Goal: Transaction & Acquisition: Purchase product/service

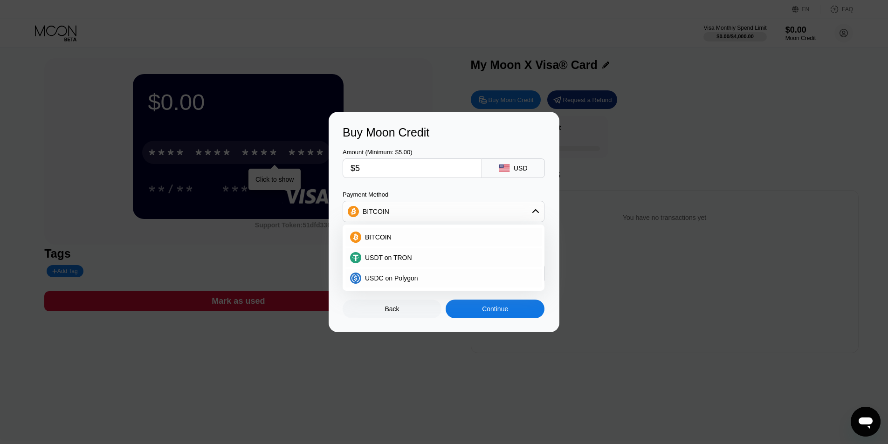
scroll to position [3, 0]
click at [423, 259] on div "USDT on TRON" at bounding box center [449, 257] width 176 height 7
type input "5.05"
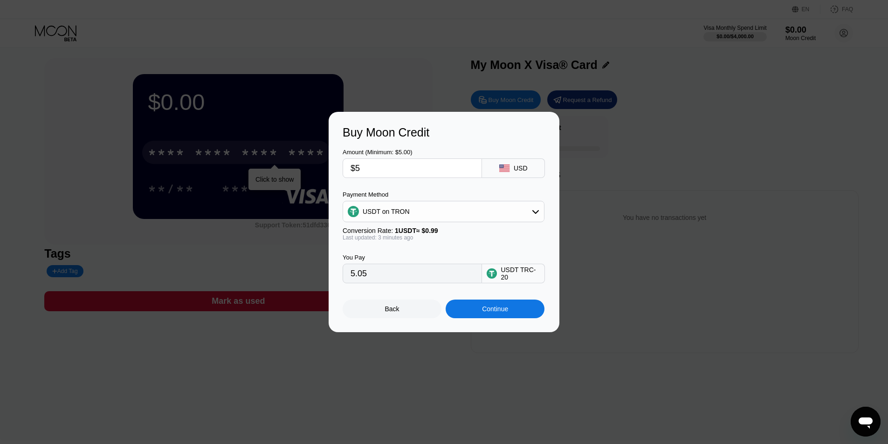
click at [247, 341] on div at bounding box center [447, 222] width 894 height 444
click at [377, 317] on div "Back" at bounding box center [391, 309] width 99 height 19
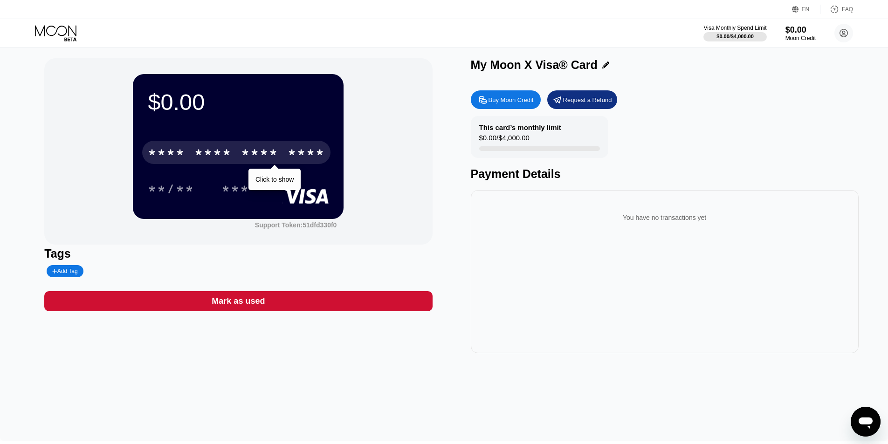
scroll to position [0, 0]
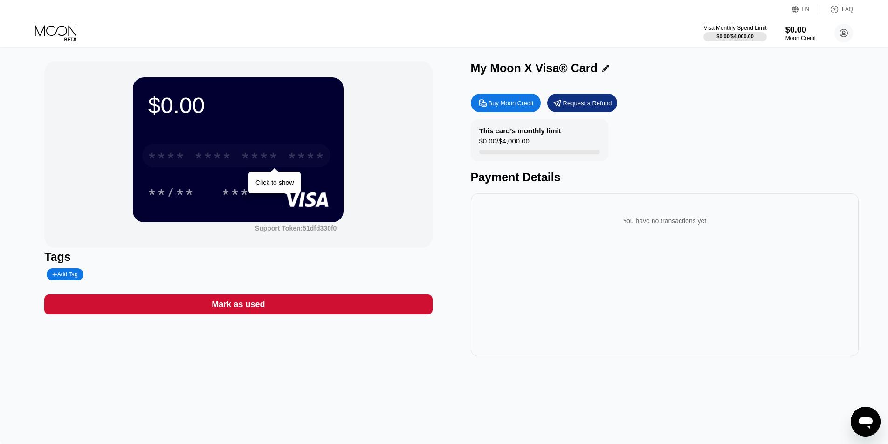
click at [303, 158] on div "****" at bounding box center [305, 157] width 37 height 15
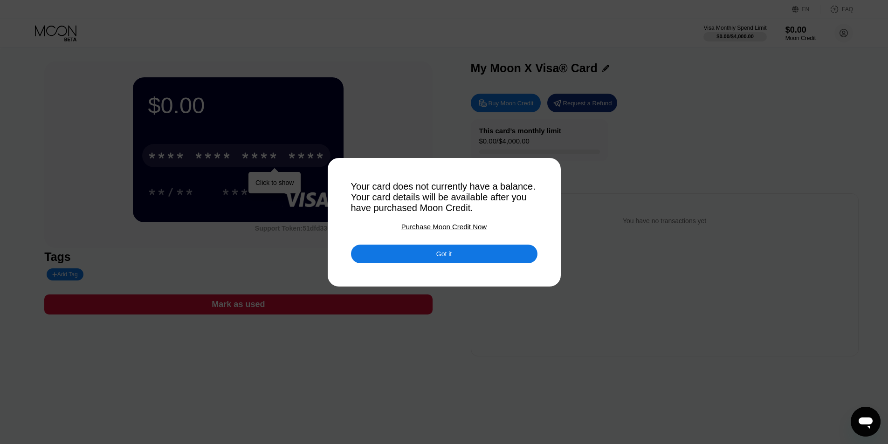
click at [638, 315] on div at bounding box center [447, 222] width 894 height 444
click at [443, 258] on div "Got it" at bounding box center [443, 254] width 15 height 8
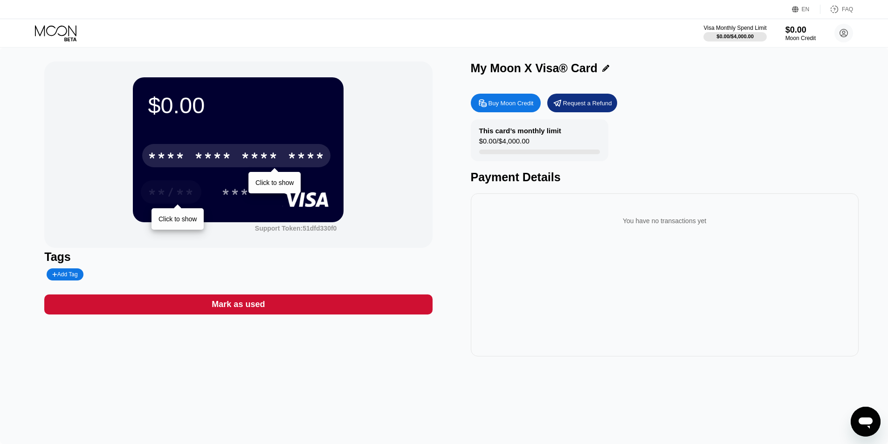
click at [146, 192] on div "**/**" at bounding box center [171, 191] width 61 height 23
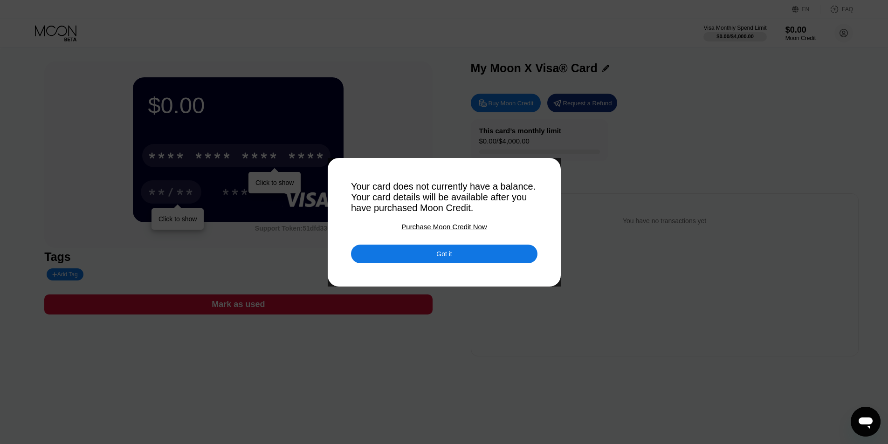
click at [136, 209] on div at bounding box center [447, 222] width 894 height 444
click at [465, 263] on div "Got it" at bounding box center [444, 254] width 186 height 19
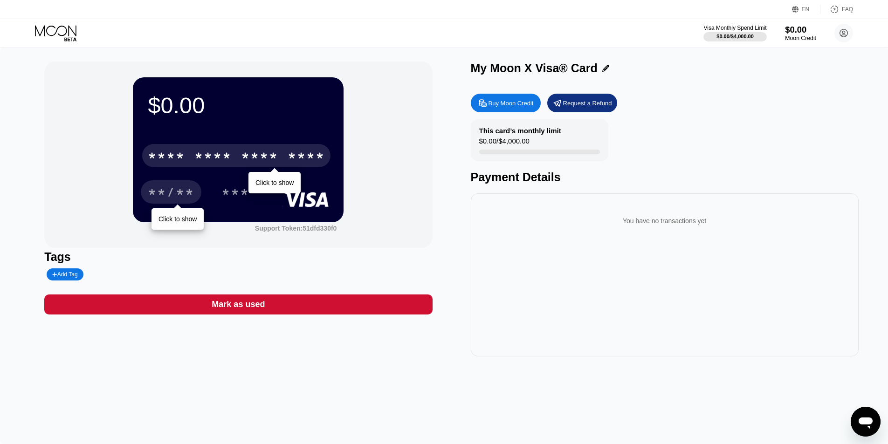
click at [810, 38] on div "Moon Credit" at bounding box center [800, 38] width 31 height 7
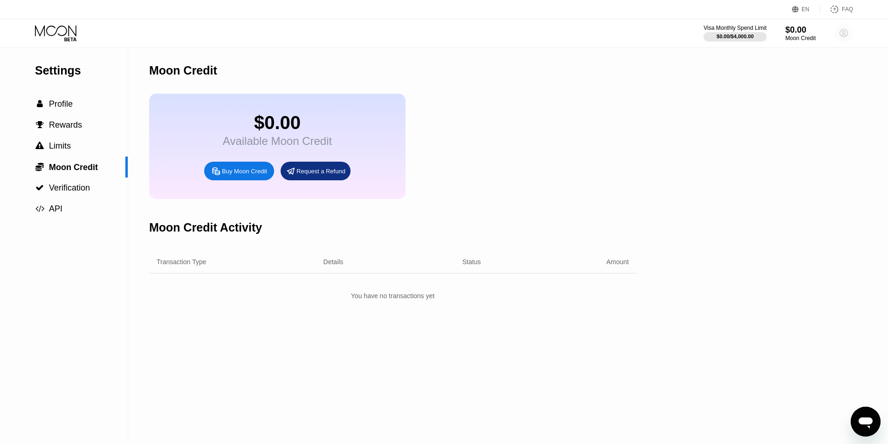
click at [844, 30] on circle at bounding box center [843, 33] width 19 height 19
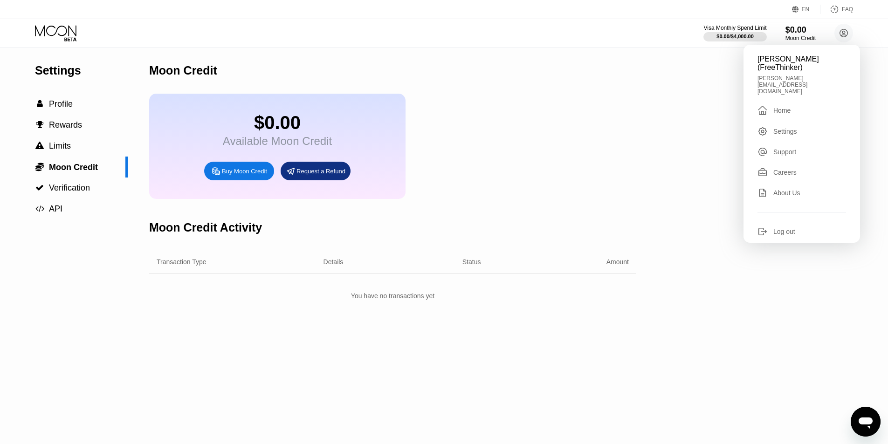
click at [790, 107] on div "Home" at bounding box center [781, 110] width 17 height 7
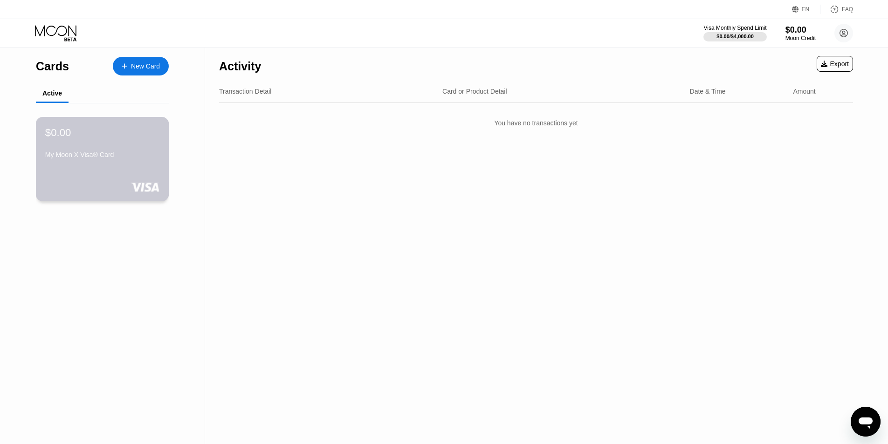
click at [119, 145] on div "$0.00 My Moon X Visa® Card" at bounding box center [102, 144] width 114 height 36
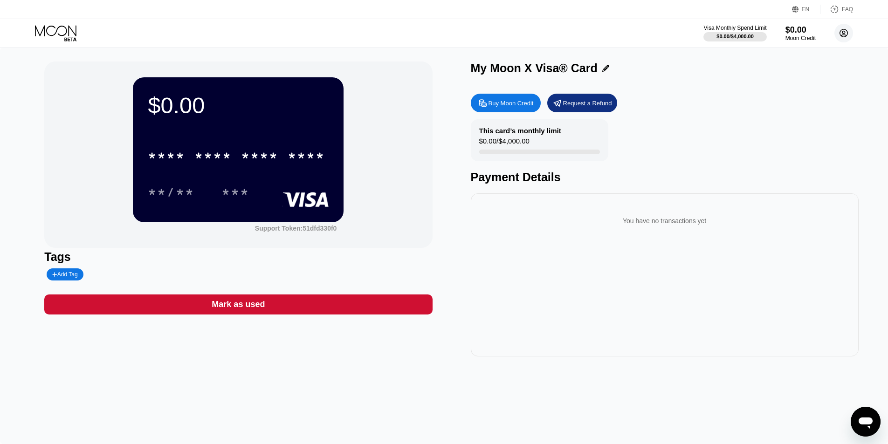
click at [845, 33] on circle at bounding box center [843, 33] width 19 height 19
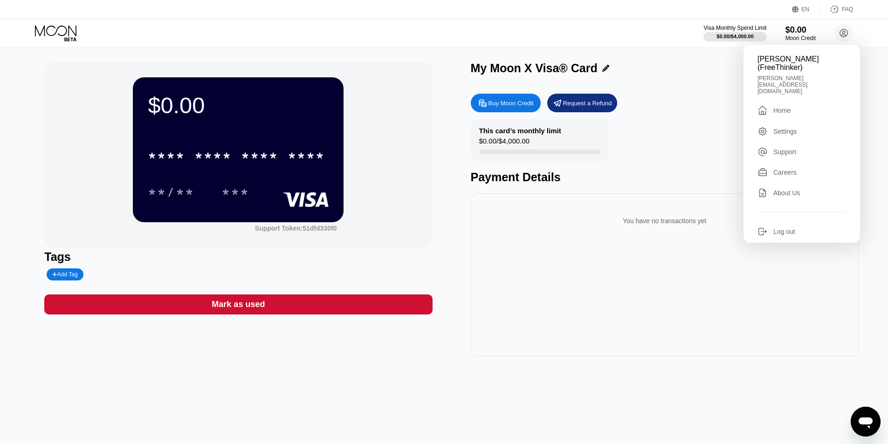
click at [55, 22] on div "Visa Monthly Spend Limit $0.00 / $4,000.00 $0.00 Moon Credit [PERSON_NAME] (Fre…" at bounding box center [444, 33] width 888 height 28
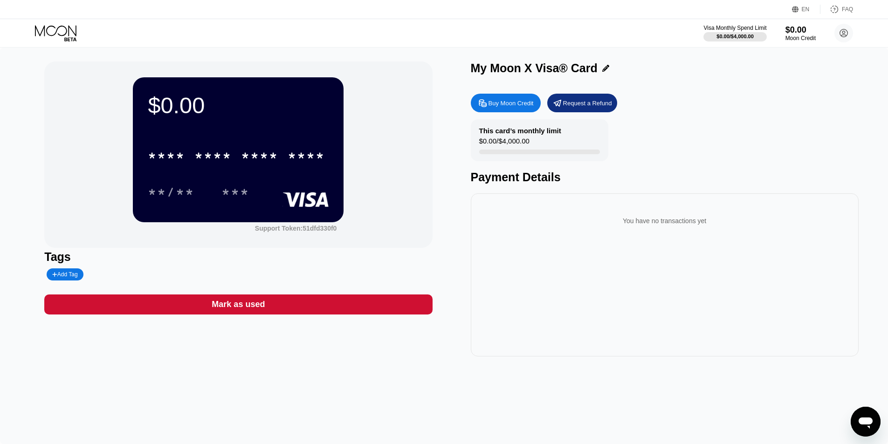
click at [60, 38] on icon at bounding box center [56, 33] width 43 height 16
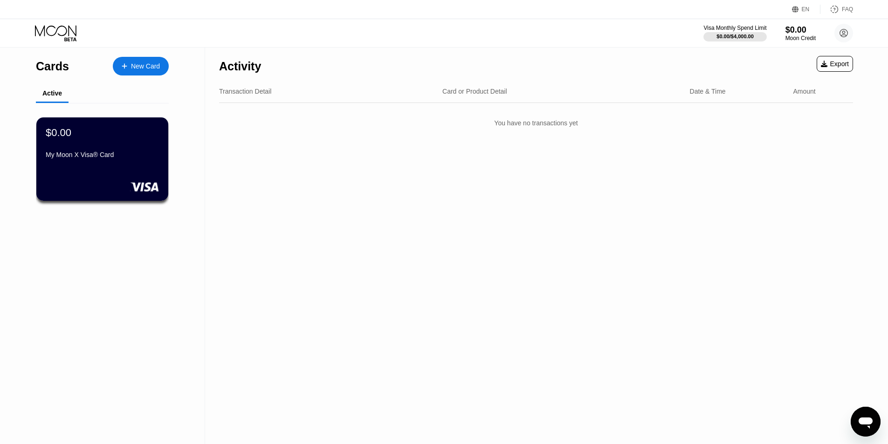
click at [143, 66] on div "New Card" at bounding box center [145, 66] width 29 height 8
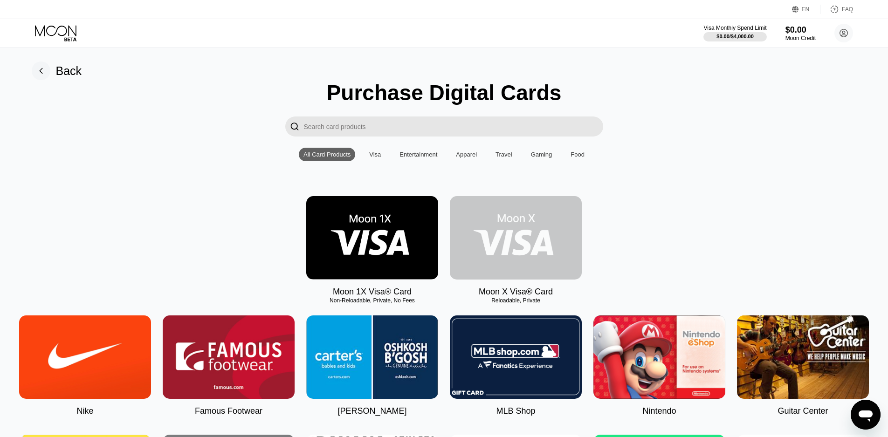
click at [508, 243] on img at bounding box center [516, 237] width 132 height 83
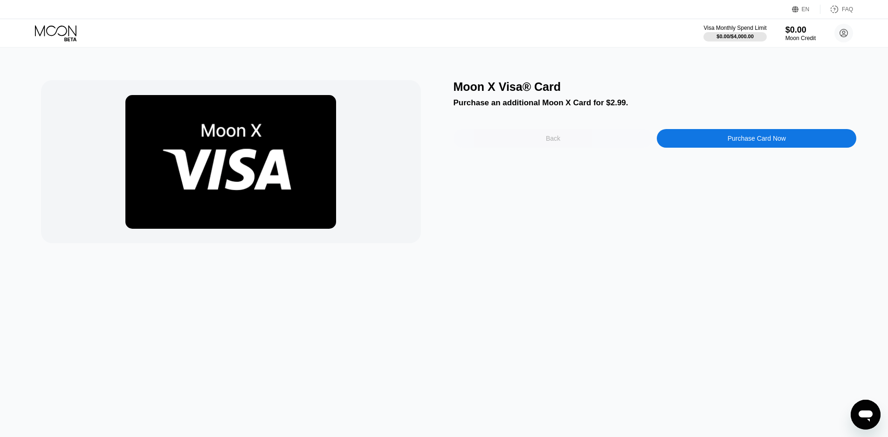
click at [503, 135] on div "Back" at bounding box center [552, 138] width 199 height 19
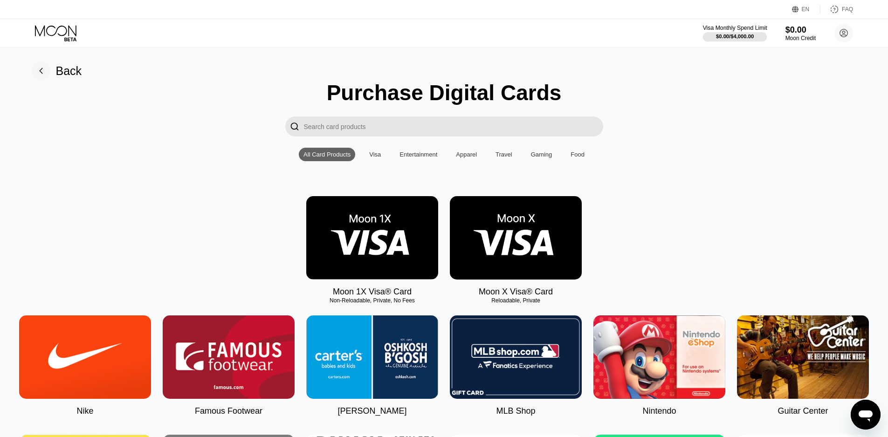
click at [734, 37] on div "$0.00 / $4,000.00" at bounding box center [735, 37] width 38 height 6
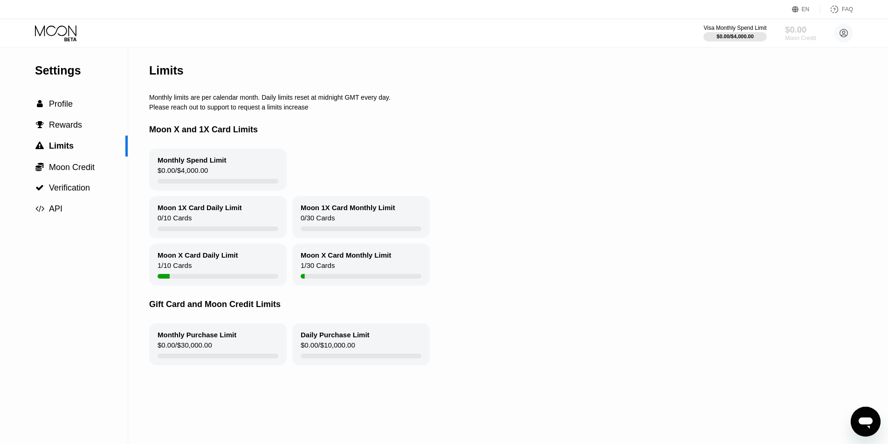
click at [807, 38] on div "Moon Credit" at bounding box center [800, 38] width 31 height 7
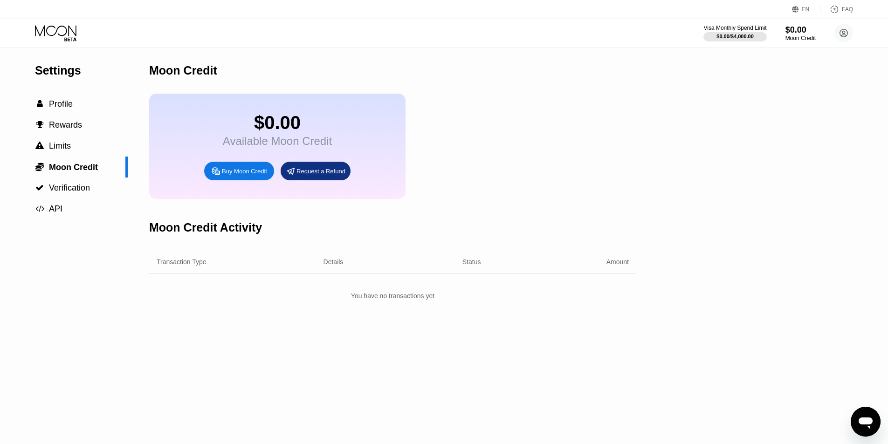
click at [248, 175] on div "Buy Moon Credit" at bounding box center [244, 171] width 45 height 8
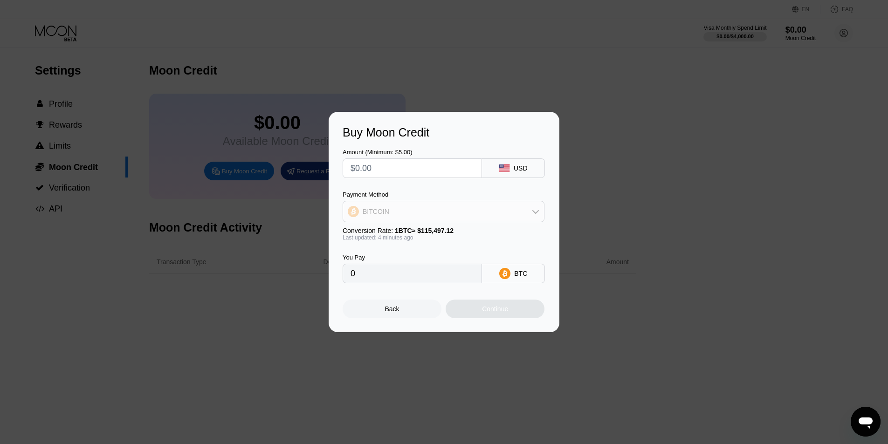
click at [403, 219] on div "BITCOIN" at bounding box center [443, 211] width 201 height 19
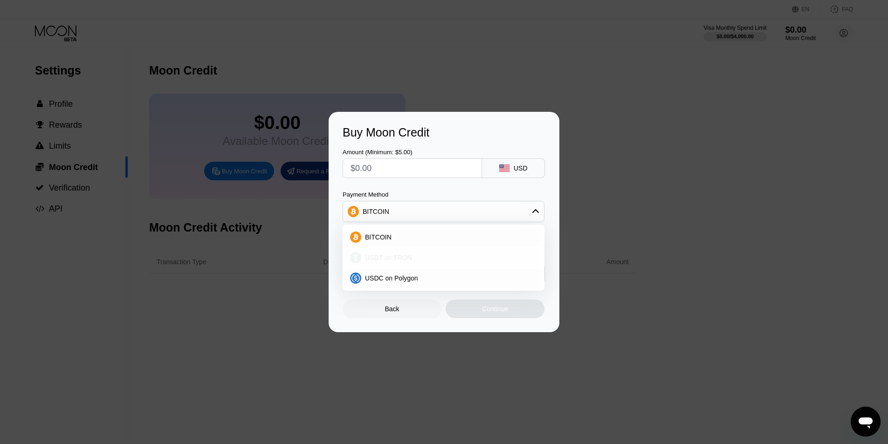
click at [410, 256] on div "USDT on TRON" at bounding box center [449, 257] width 176 height 7
type input "0.00"
